Goal: Transaction & Acquisition: Book appointment/travel/reservation

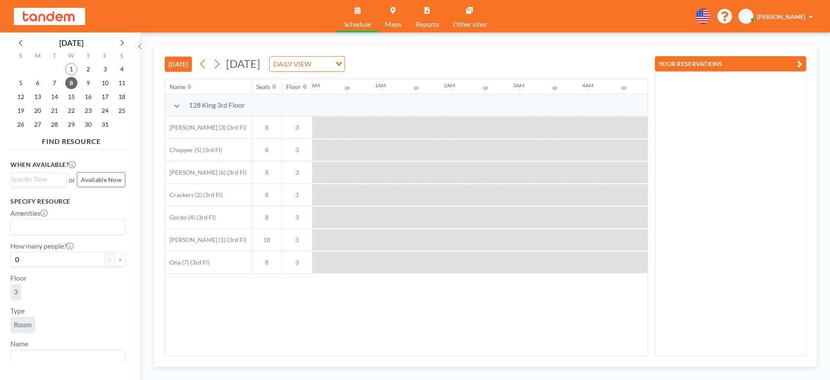
click at [179, 69] on button "[DATE]" at bounding box center [178, 64] width 27 height 15
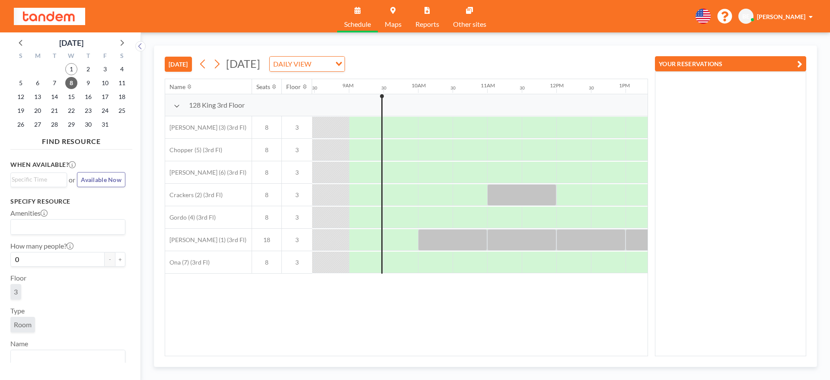
scroll to position [0, 588]
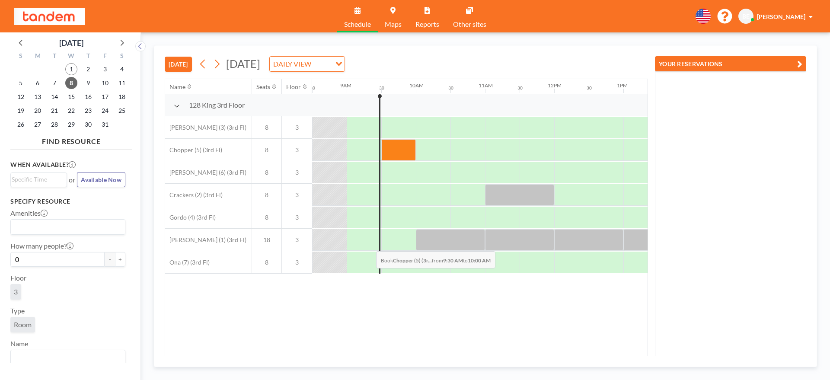
drag, startPoint x: 382, startPoint y: 144, endPoint x: 369, endPoint y: 245, distance: 101.6
click at [369, 245] on div "128 King 3rd Floor [PERSON_NAME] (3) (3rd Fl) 8 3 Chopper (5) (3rd Fl) 8 3 [PER…" at bounding box center [480, 183] width 1807 height 179
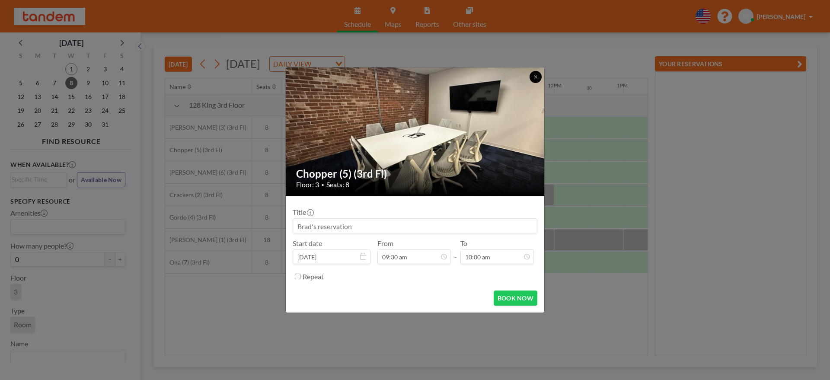
click at [534, 78] on icon at bounding box center [535, 76] width 5 height 5
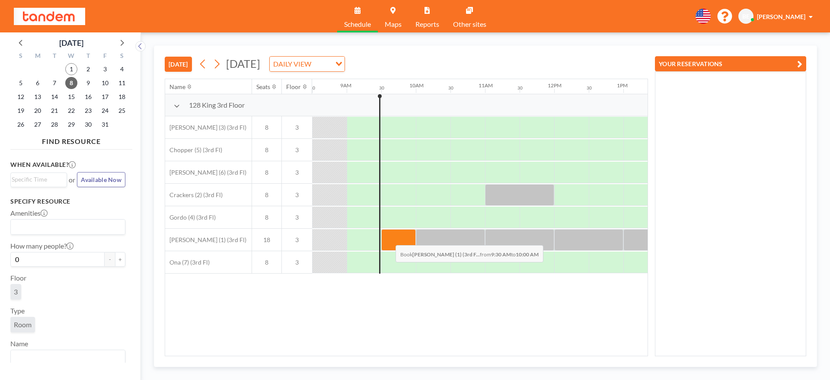
click at [389, 239] on div at bounding box center [398, 240] width 35 height 22
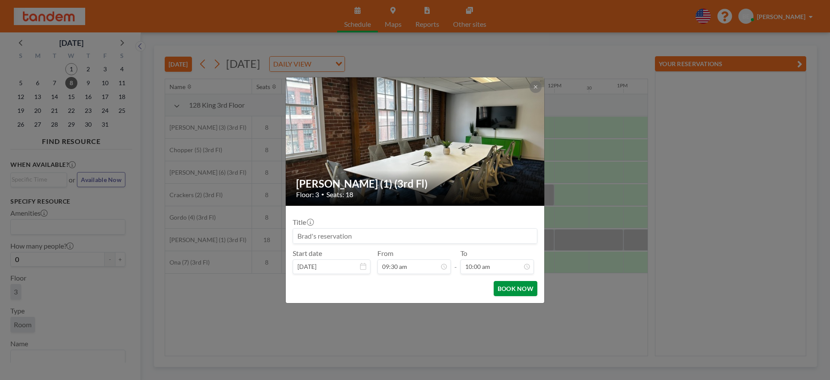
click at [505, 286] on button "BOOK NOW" at bounding box center [516, 288] width 44 height 15
